Goal: Navigation & Orientation: Find specific page/section

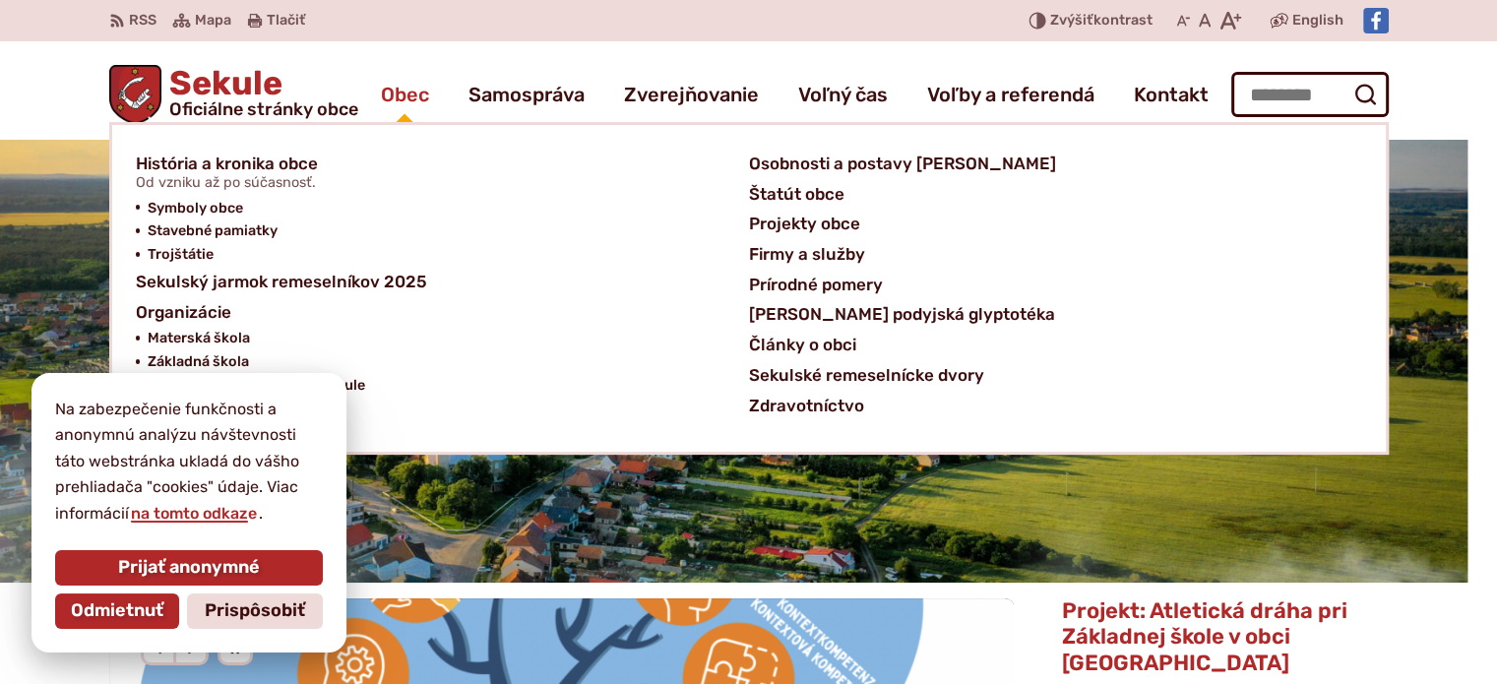
click at [404, 92] on span "Obec" at bounding box center [405, 94] width 48 height 55
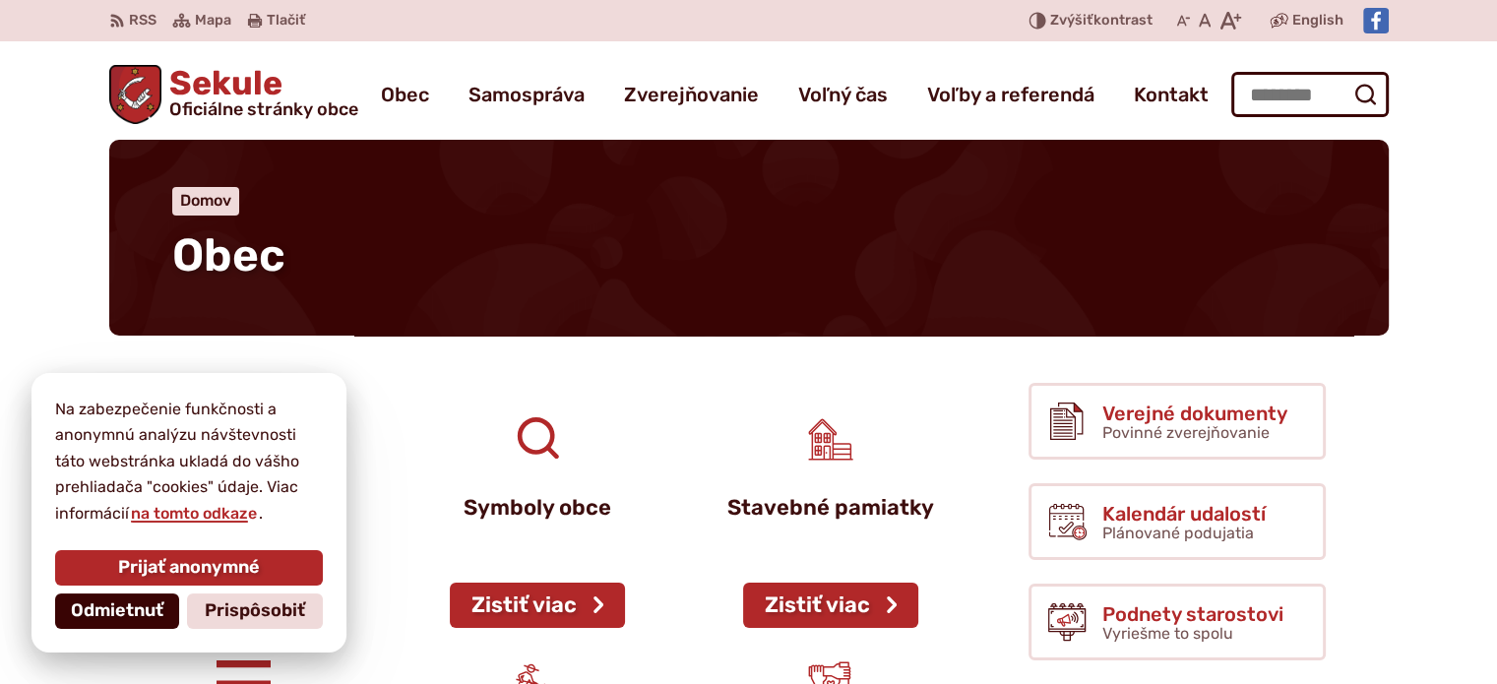
click at [142, 607] on span "Odmietnuť" at bounding box center [117, 611] width 93 height 22
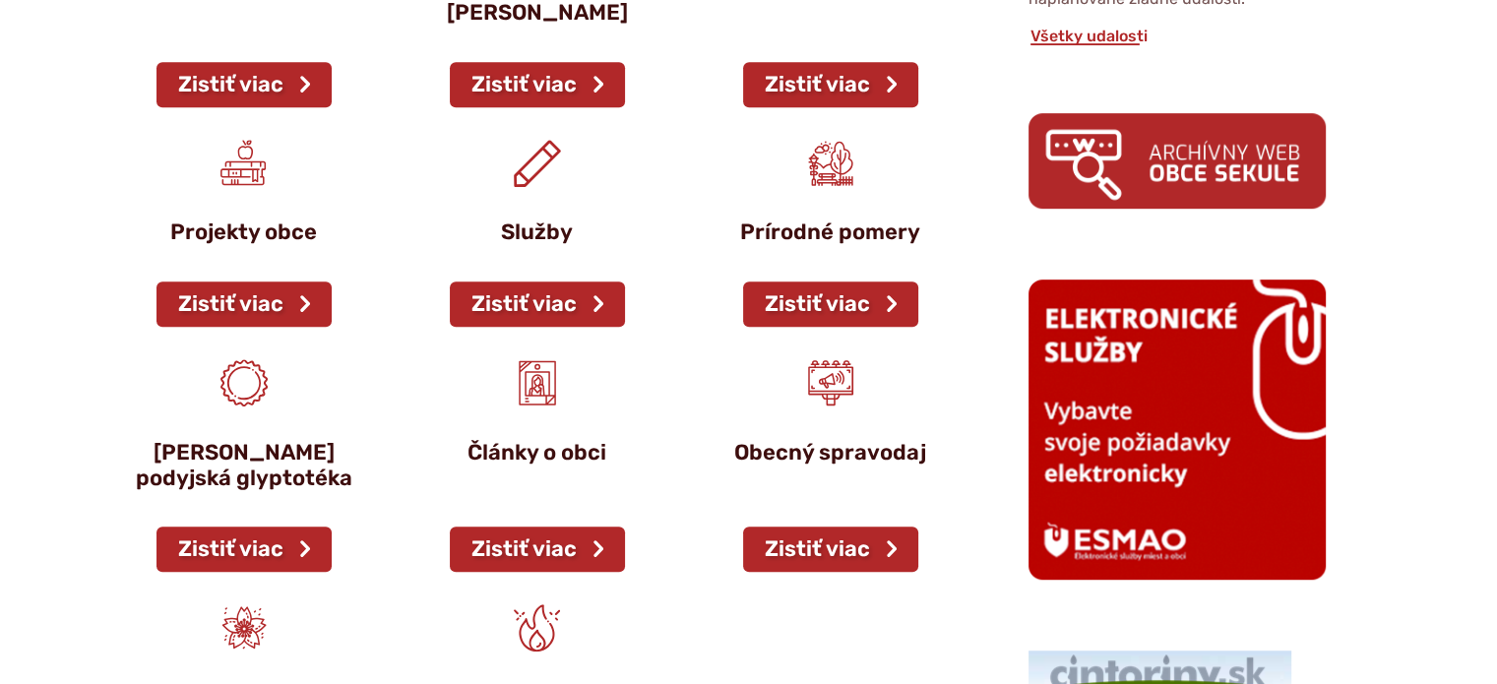
scroll to position [1102, 0]
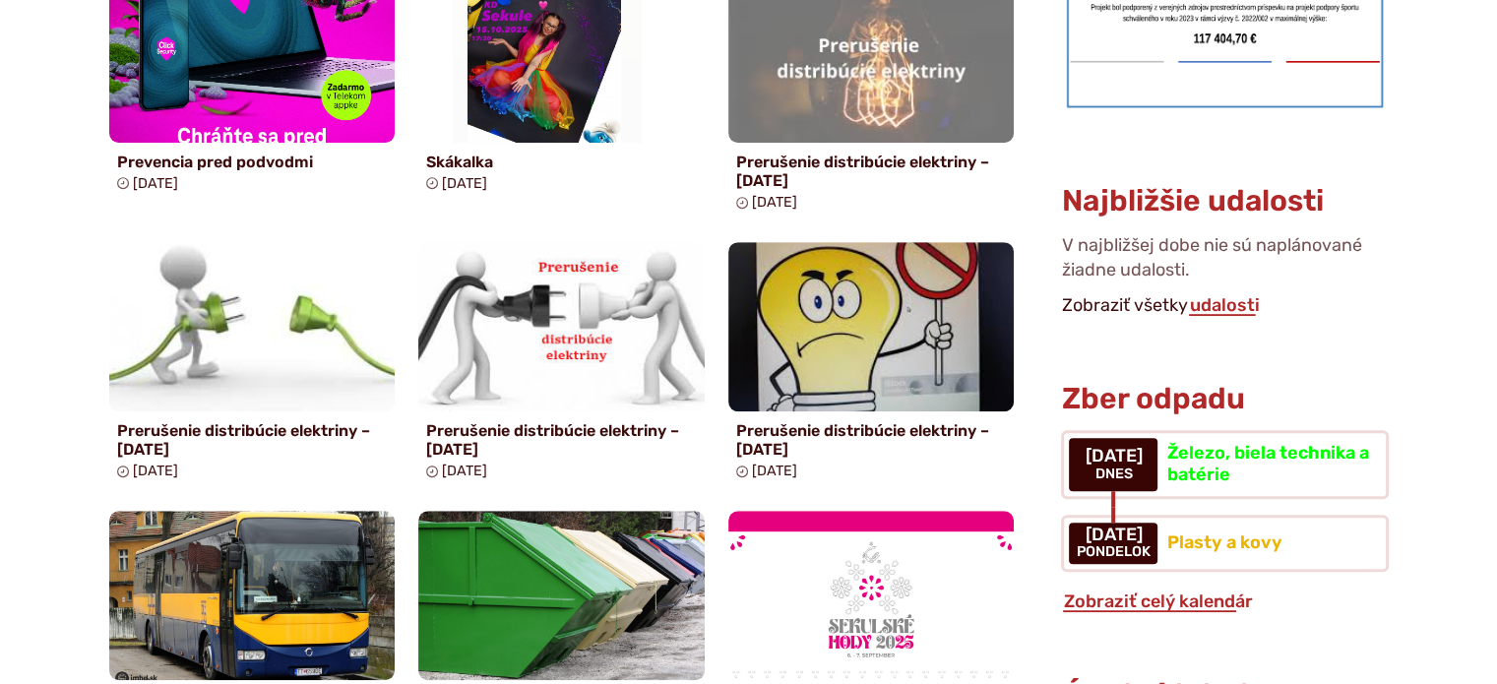
scroll to position [1142, 0]
